Goal: Task Accomplishment & Management: Manage account settings

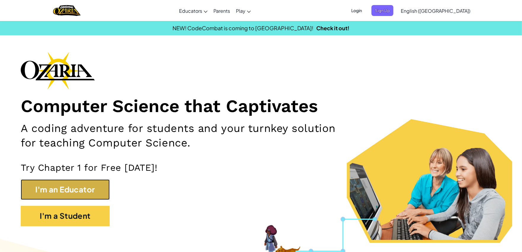
click at [44, 182] on button "I'm an Educator" at bounding box center [65, 189] width 89 height 20
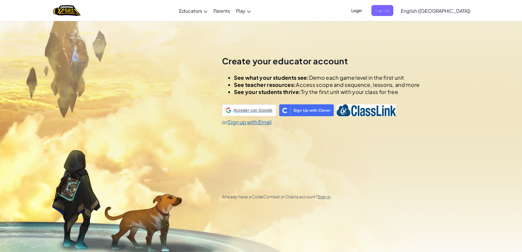
scroll to position [21, 0]
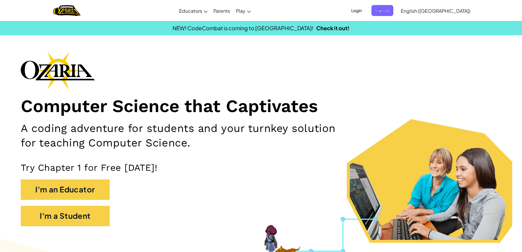
click at [366, 8] on span "Login" at bounding box center [357, 10] width 18 height 11
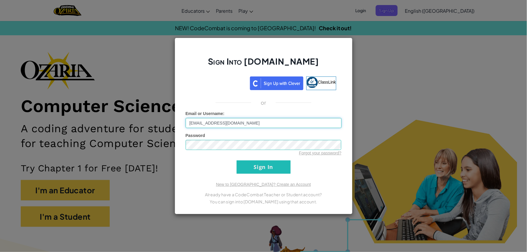
click at [260, 126] on input "[EMAIL_ADDRESS][DOMAIN_NAME]" at bounding box center [264, 123] width 156 height 10
type input "[EMAIL_ADDRESS][DOMAIN_NAME]"
click at [259, 158] on form "Email or Username : [EMAIL_ADDRESS][DOMAIN_NAME] Password Forgot your password?…" at bounding box center [264, 142] width 156 height 63
click at [262, 163] on input "Sign In" at bounding box center [264, 166] width 54 height 13
